Goal: Complete application form

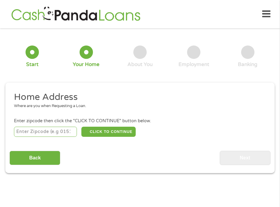
scroll to position [3, 0]
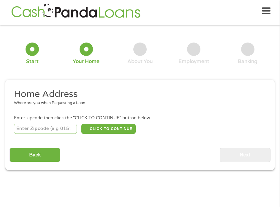
click at [46, 130] on input "number" at bounding box center [45, 128] width 63 height 10
type input "07031"
select select "[US_STATE]"
click at [103, 125] on button "CLICK TO CONTINUE" at bounding box center [108, 128] width 55 height 10
type input "07031"
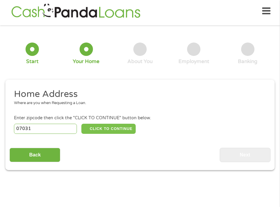
type input "[GEOGRAPHIC_DATA]"
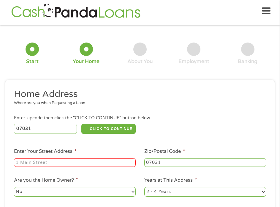
click at [79, 160] on input "Enter Your Street Address *" at bounding box center [75, 162] width 122 height 9
type input "[STREET_ADDRESS][PERSON_NAME]"
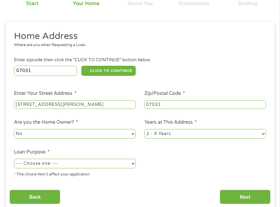
scroll to position [62, 0]
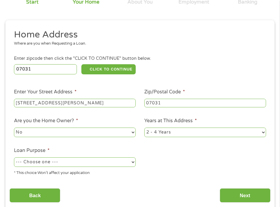
click at [154, 131] on select "1 Year or less 1 - 2 Years 2 - 4 Years Over 4 Years" at bounding box center [205, 131] width 122 height 9
select select "60months"
click at [144, 127] on select "1 Year or less 1 - 2 Years 2 - 4 Years Over 4 Years" at bounding box center [205, 131] width 122 height 9
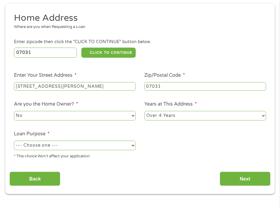
scroll to position [92, 0]
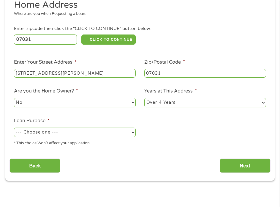
click at [55, 136] on select "--- Choose one --- Pay Bills Debt Consolidation Home Improvement Major Purchase…" at bounding box center [75, 131] width 122 height 9
select select "majorpurchase"
click at [14, 127] on select "--- Choose one --- Pay Bills Debt Consolidation Home Improvement Major Purchase…" at bounding box center [75, 131] width 122 height 9
click at [247, 164] on input "Next" at bounding box center [245, 165] width 51 height 15
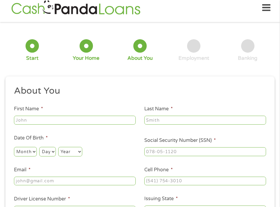
scroll to position [3, 0]
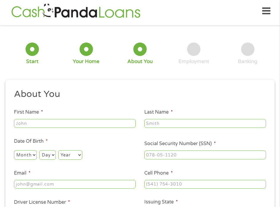
click at [88, 123] on input "First Name *" at bounding box center [75, 123] width 122 height 9
type input "[PERSON_NAME]"
type input "[EMAIL_ADDRESS][DOMAIN_NAME]"
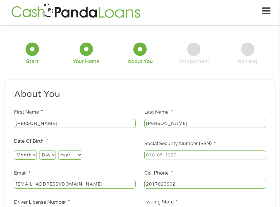
type input "[PHONE_NUMBER]"
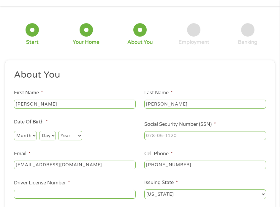
scroll to position [62, 0]
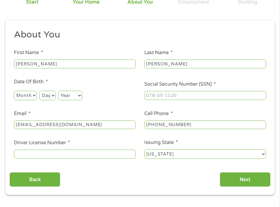
click at [25, 94] on select "Month 1 2 3 4 5 6 7 8 9 10 11 12" at bounding box center [25, 94] width 23 height 9
select select "10"
click at [14, 90] on select "Month 1 2 3 4 5 6 7 8 9 10 11 12" at bounding box center [25, 94] width 23 height 9
click at [47, 96] on select "Day 1 2 3 4 5 6 7 8 9 10 11 12 13 14 15 16 17 18 19 20 21 22 23 24 25 26 27 28 …" at bounding box center [47, 94] width 16 height 9
select select "11"
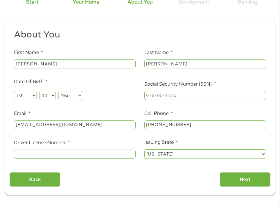
click at [39, 90] on select "Day 1 2 3 4 5 6 7 8 9 10 11 12 13 14 15 16 17 18 19 20 21 22 23 24 25 26 27 28 …" at bounding box center [47, 94] width 16 height 9
click at [74, 97] on select "Year [DATE] 2006 2005 2004 2003 2002 2001 2000 1999 1998 1997 1996 1995 1994 19…" at bounding box center [70, 94] width 24 height 9
select select "1991"
click at [58, 90] on select "Year [DATE] 2006 2005 2004 2003 2002 2001 2000 1999 1998 1997 1996 1995 1994 19…" at bounding box center [70, 94] width 24 height 9
click at [197, 94] on input "___-__-____" at bounding box center [205, 95] width 122 height 9
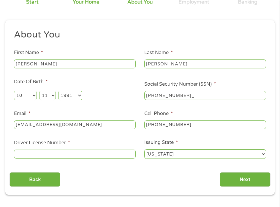
type input "635-28-3141"
click at [88, 153] on input "Driver License Number *" at bounding box center [75, 153] width 122 height 9
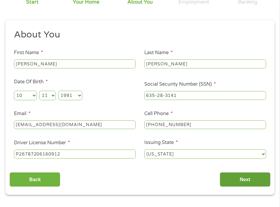
type input "P26787206160912"
click at [244, 178] on input "Next" at bounding box center [245, 179] width 51 height 15
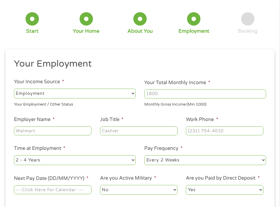
scroll to position [3, 0]
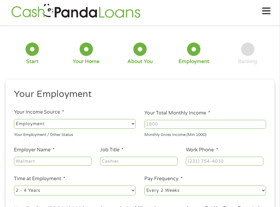
click at [159, 124] on input "Your Total Monthly Income *" at bounding box center [205, 124] width 122 height 9
type input "3800"
click at [72, 161] on input "Employer Name *" at bounding box center [52, 160] width 77 height 9
type input "Haveron Total Health"
type input "Billing manager"
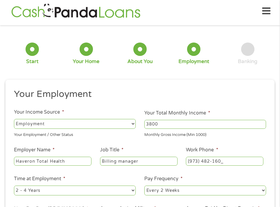
type input "[PHONE_NUMBER]"
click at [66, 186] on select "--- Choose one --- 1 Year or less 1 - 2 Years 2 - 4 Years Over 4 Years" at bounding box center [75, 189] width 122 height 9
select select "60months"
click at [14, 185] on select "--- Choose one --- 1 Year or less 1 - 2 Years 2 - 4 Years Over 4 Years" at bounding box center [75, 189] width 122 height 9
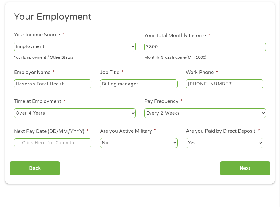
scroll to position [92, 0]
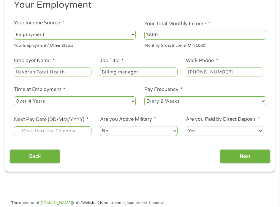
click at [65, 131] on input "Next Pay Date (DD/MM/YYYY) *" at bounding box center [52, 130] width 77 height 9
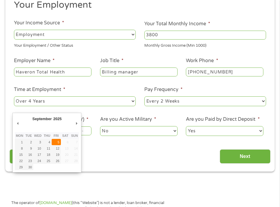
type input "[DATE]"
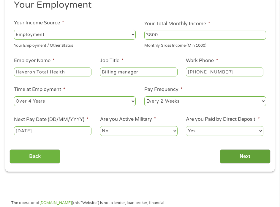
click at [244, 155] on input "Next" at bounding box center [245, 156] width 51 height 15
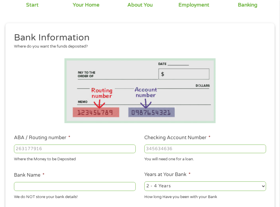
scroll to position [122, 0]
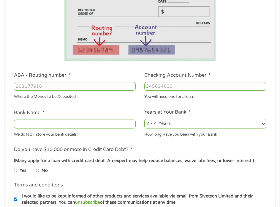
click at [68, 86] on input "ABA / Routing number *" at bounding box center [75, 86] width 122 height 9
type input "021200025"
type input "[PERSON_NAME] FARGO BANK"
type input "021200025"
click at [160, 83] on input "Checking Account Number *" at bounding box center [205, 86] width 122 height 9
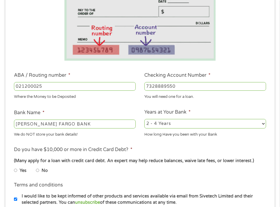
type input "7328889550"
click at [168, 120] on select "2 - 4 Years 6 - 12 Months 1 - 2 Years Over 4 Years" at bounding box center [205, 123] width 122 height 9
click at [144, 119] on select "2 - 4 Years 6 - 12 Months 1 - 2 Years Over 4 Years" at bounding box center [205, 123] width 122 height 9
click at [160, 126] on select "2 - 4 Years 6 - 12 Months 1 - 2 Years Over 4 Years" at bounding box center [205, 123] width 122 height 9
select select "24months"
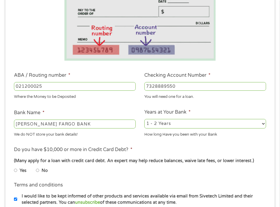
click at [144, 119] on select "2 - 4 Years 6 - 12 Months 1 - 2 Years Over 4 Years" at bounding box center [205, 123] width 122 height 9
click at [135, 148] on li "Do you have $10,000 or more in Credit Card Debt? * (Many apply for a loan with …" at bounding box center [139, 161] width 261 height 31
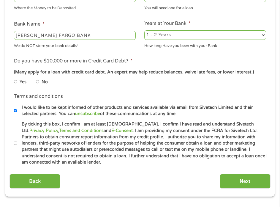
scroll to position [211, 0]
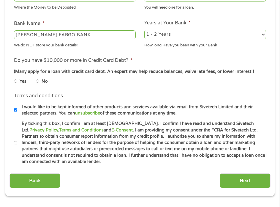
click at [40, 82] on li "No" at bounding box center [46, 80] width 21 height 9
click at [39, 82] on input "No" at bounding box center [38, 80] width 4 height 7
radio input "true"
click at [17, 111] on label "I would like to be kept informed of other products and services available via e…" at bounding box center [142, 110] width 251 height 13
click at [17, 111] on input "I would like to be kept informed of other products and services available via e…" at bounding box center [16, 109] width 4 height 7
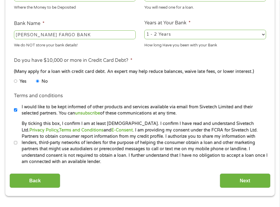
checkbox input "false"
click at [20, 142] on label "By ticking this box, I confirm I am at least [DEMOGRAPHIC_DATA]. I confirm I ha…" at bounding box center [142, 142] width 251 height 44
click at [18, 142] on input "By ticking this box, I confirm I am at least [DEMOGRAPHIC_DATA]. I confirm I ha…" at bounding box center [16, 142] width 4 height 7
checkbox input "true"
click at [241, 178] on input "Next" at bounding box center [245, 180] width 51 height 15
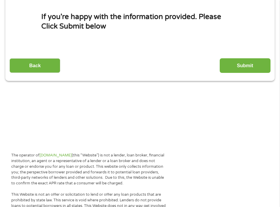
scroll to position [3, 0]
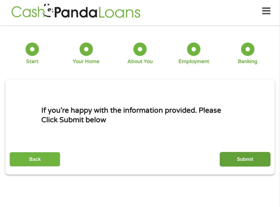
click at [263, 161] on input "Submit" at bounding box center [245, 159] width 51 height 15
